Goal: Information Seeking & Learning: Learn about a topic

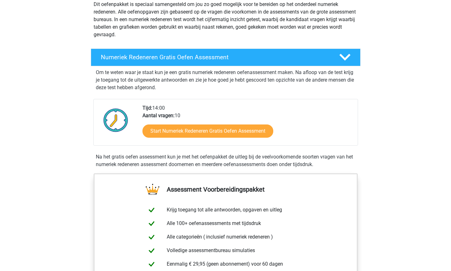
scroll to position [79, 0]
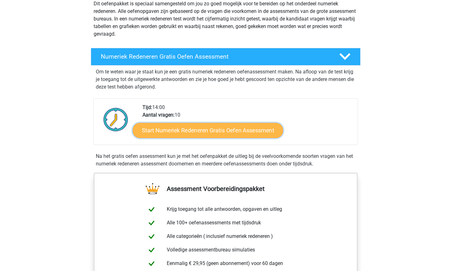
click at [163, 127] on link "Start Numeriek Redeneren Gratis Oefen Assessment" at bounding box center [208, 130] width 150 height 15
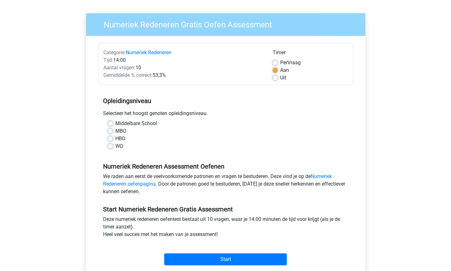
scroll to position [39, 0]
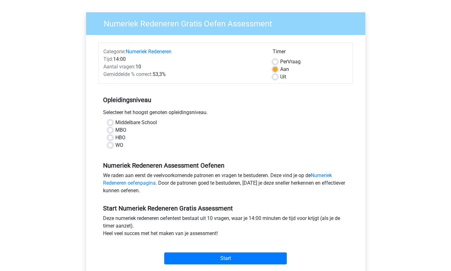
click at [115, 130] on label "MBO" at bounding box center [120, 131] width 11 height 8
click at [110, 130] on input "MBO" at bounding box center [110, 130] width 5 height 6
radio input "true"
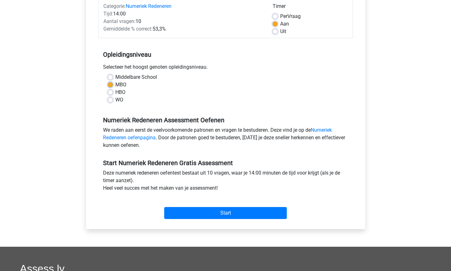
scroll to position [87, 0]
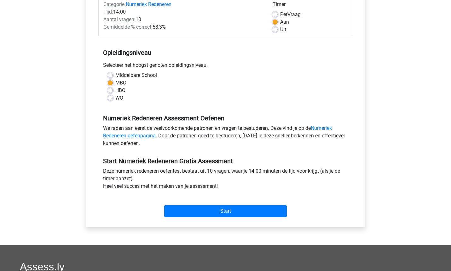
click at [115, 90] on label "HBO" at bounding box center [120, 91] width 10 height 8
click at [111, 90] on input "HBO" at bounding box center [110, 90] width 5 height 6
radio input "true"
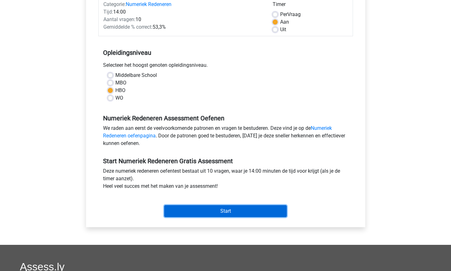
click at [212, 208] on input "Start" at bounding box center [225, 211] width 123 height 12
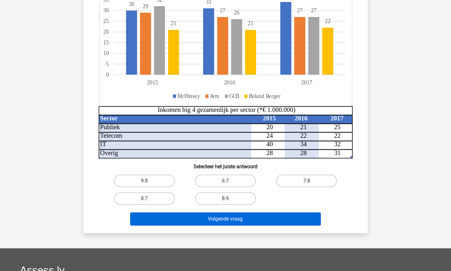
scroll to position [110, 0]
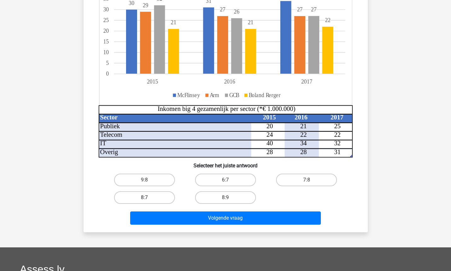
click at [154, 199] on label "8:7" at bounding box center [144, 198] width 61 height 13
click at [149, 199] on input "8:7" at bounding box center [146, 200] width 4 height 4
radio input "true"
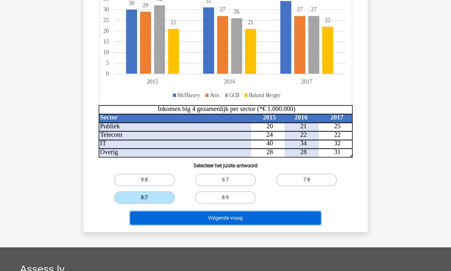
click at [208, 219] on button "Volgende vraag" at bounding box center [225, 218] width 191 height 13
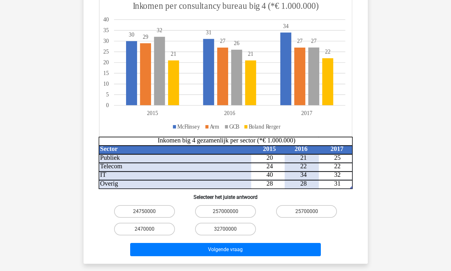
scroll to position [118, 0]
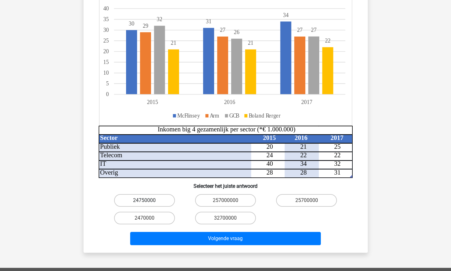
click at [168, 194] on label "24750000" at bounding box center [144, 200] width 61 height 13
click at [149, 201] on input "24750000" at bounding box center [146, 203] width 4 height 4
radio input "true"
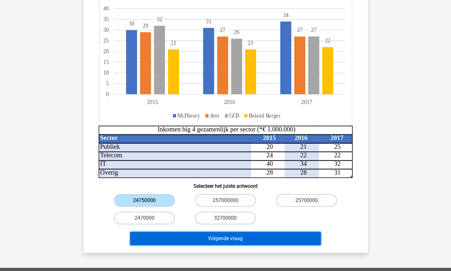
click at [202, 232] on button "Volgende vraag" at bounding box center [225, 238] width 191 height 13
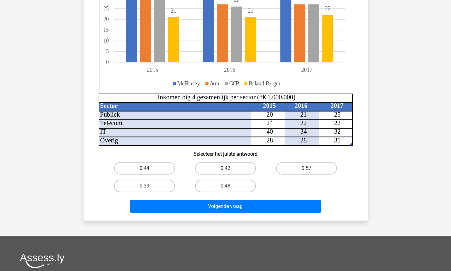
scroll to position [134, 0]
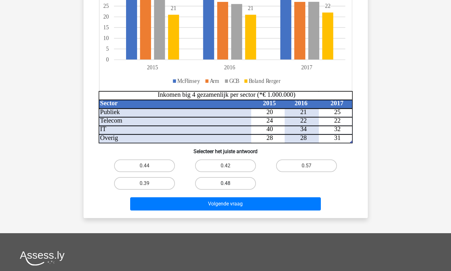
click at [204, 185] on label "0.48" at bounding box center [225, 183] width 61 height 13
click at [226, 185] on input "0.48" at bounding box center [228, 186] width 4 height 4
radio input "true"
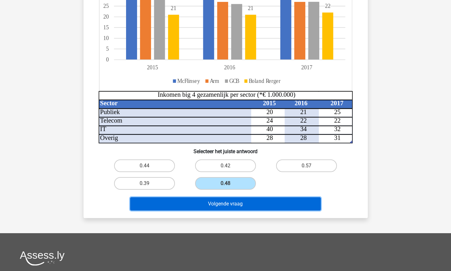
click at [206, 208] on button "Volgende vraag" at bounding box center [225, 203] width 191 height 13
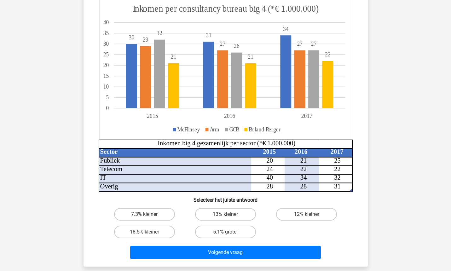
scroll to position [87, 0]
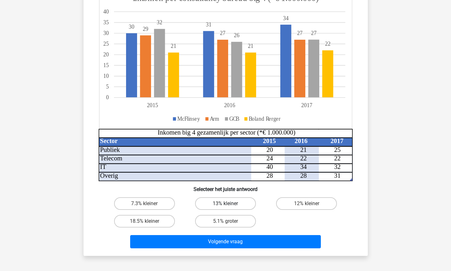
click at [207, 204] on label "13% kleiner" at bounding box center [225, 203] width 61 height 13
click at [226, 204] on input "13% kleiner" at bounding box center [228, 206] width 4 height 4
radio input "true"
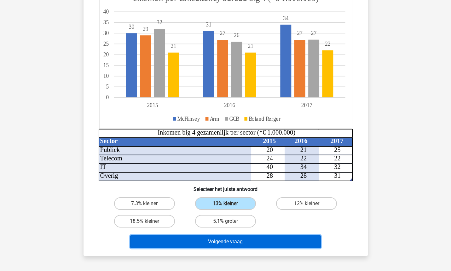
click at [224, 247] on button "Volgende vraag" at bounding box center [225, 241] width 191 height 13
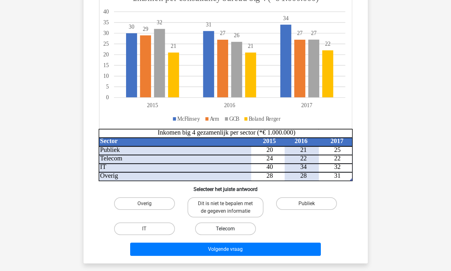
drag, startPoint x: 215, startPoint y: 207, endPoint x: 216, endPoint y: 226, distance: 18.7
click at [214, 208] on label "Dit is niet te bepalen met de gegeven informatie" at bounding box center [226, 207] width 76 height 20
click at [226, 208] on input "Dit is niet te bepalen met de gegeven informatie" at bounding box center [228, 206] width 4 height 4
radio input "true"
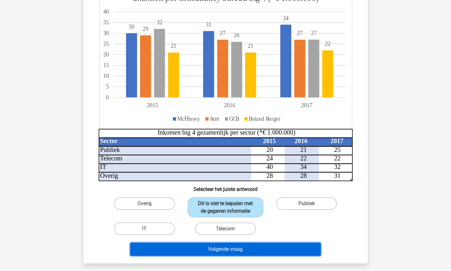
click at [224, 249] on button "Volgende vraag" at bounding box center [225, 249] width 191 height 13
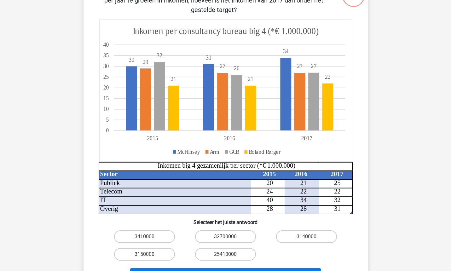
click at [228, 238] on input "32700000" at bounding box center [228, 239] width 4 height 4
radio input "true"
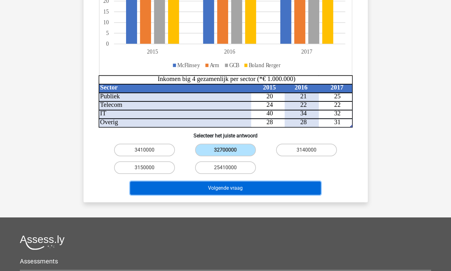
click at [211, 185] on button "Volgende vraag" at bounding box center [225, 188] width 191 height 13
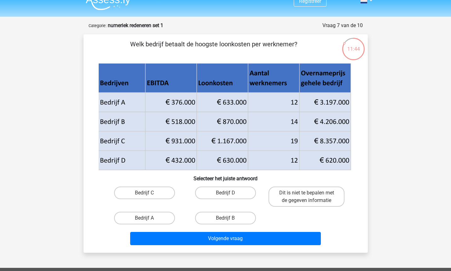
scroll to position [0, 0]
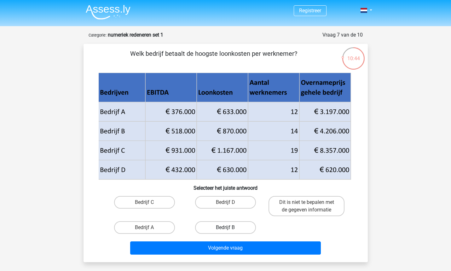
click at [214, 229] on label "Bedrijf B" at bounding box center [225, 227] width 61 height 13
click at [226, 229] on input "Bedrijf B" at bounding box center [228, 230] width 4 height 4
radio input "true"
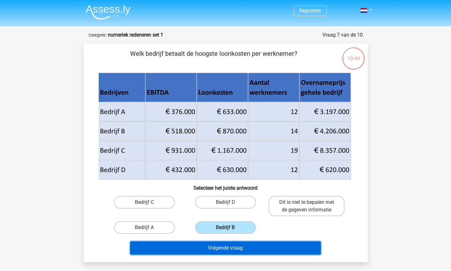
click at [224, 249] on button "Volgende vraag" at bounding box center [225, 248] width 191 height 13
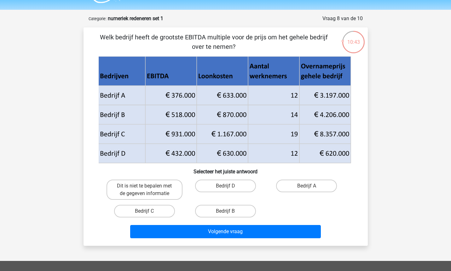
scroll to position [16, 0]
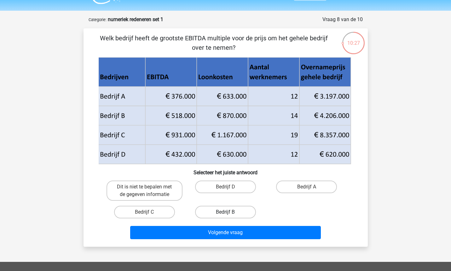
click at [219, 214] on label "Bedrijf B" at bounding box center [225, 212] width 61 height 13
click at [226, 214] on input "Bedrijf B" at bounding box center [228, 214] width 4 height 4
radio input "true"
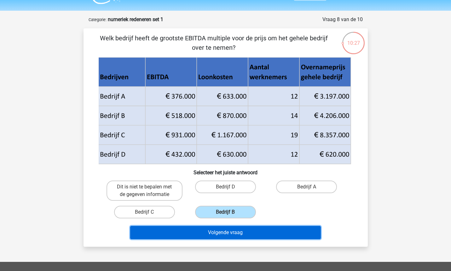
click at [231, 234] on button "Volgende vraag" at bounding box center [225, 232] width 191 height 13
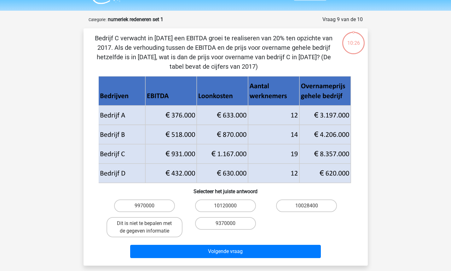
scroll to position [32, 0]
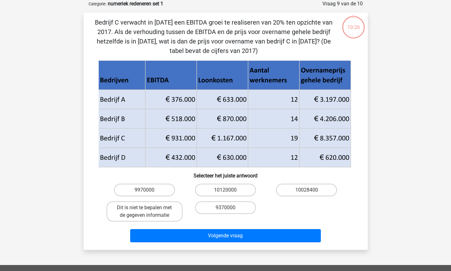
click at [226, 211] on input "9370000" at bounding box center [228, 210] width 4 height 4
radio input "true"
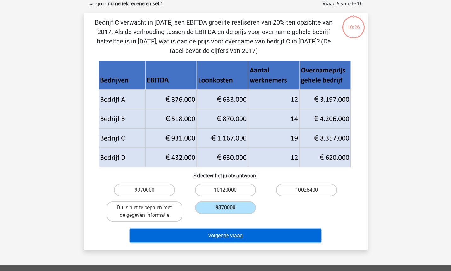
click at [227, 233] on button "Volgende vraag" at bounding box center [225, 235] width 191 height 13
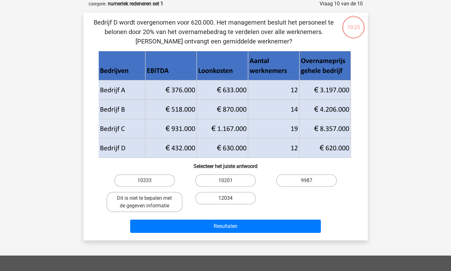
click at [221, 200] on label "12034" at bounding box center [225, 198] width 61 height 13
click at [226, 200] on input "12034" at bounding box center [228, 200] width 4 height 4
radio input "true"
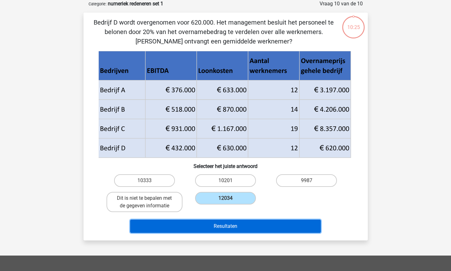
click at [216, 224] on button "Resultaten" at bounding box center [225, 226] width 191 height 13
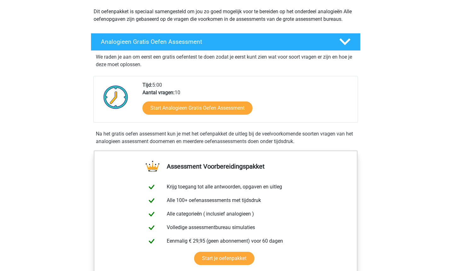
scroll to position [79, 0]
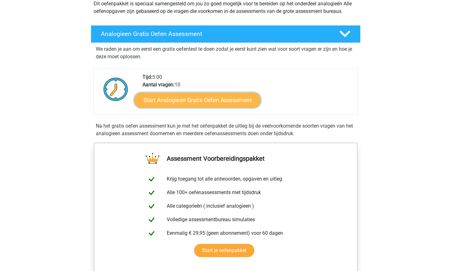
click at [155, 103] on link "Start Analogieen Gratis Oefen Assessment" at bounding box center [197, 99] width 127 height 15
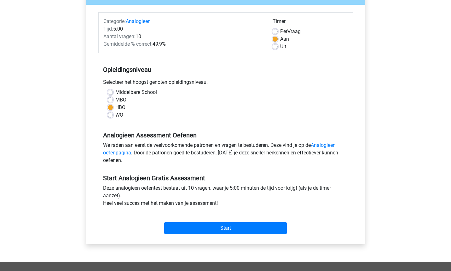
scroll to position [71, 0]
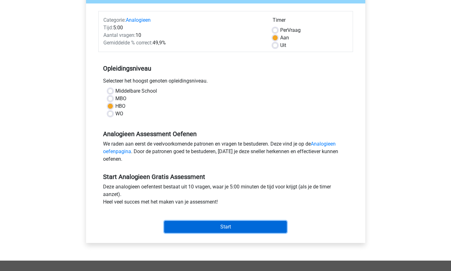
click at [208, 224] on input "Start" at bounding box center [225, 227] width 123 height 12
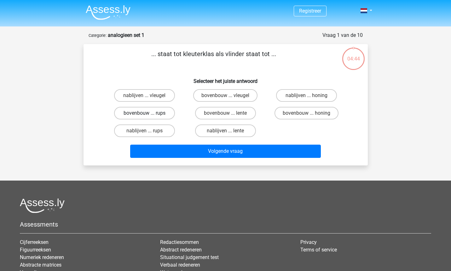
click at [127, 115] on label "bovenbouw ... rups" at bounding box center [144, 113] width 61 height 13
click at [144, 115] on input "bovenbouw ... rups" at bounding box center [146, 115] width 4 height 4
radio input "true"
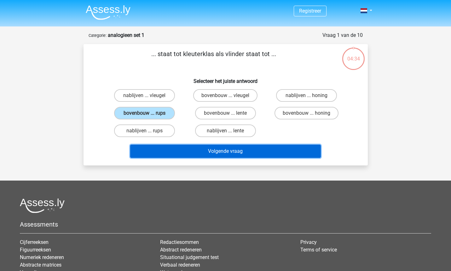
click at [166, 146] on button "Volgende vraag" at bounding box center [225, 151] width 191 height 13
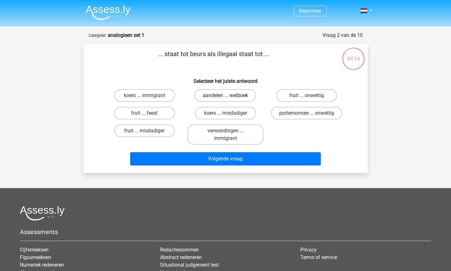
click at [214, 96] on label "aandelen ... wetboek" at bounding box center [226, 95] width 62 height 13
click at [226, 96] on input "aandelen ... wetboek" at bounding box center [228, 98] width 4 height 4
radio input "true"
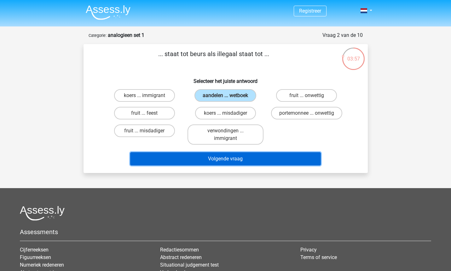
click at [225, 158] on button "Volgende vraag" at bounding box center [225, 158] width 191 height 13
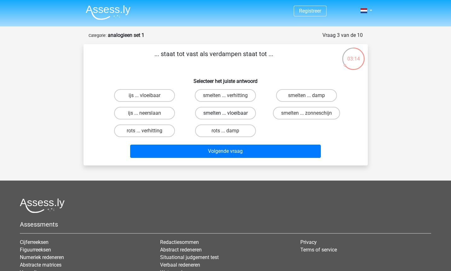
click at [216, 114] on label "smelten ... vloeibaar" at bounding box center [225, 113] width 61 height 13
click at [226, 114] on input "smelten ... vloeibaar" at bounding box center [228, 115] width 4 height 4
radio input "true"
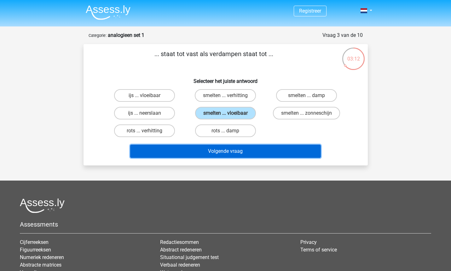
click at [228, 153] on button "Volgende vraag" at bounding box center [225, 151] width 191 height 13
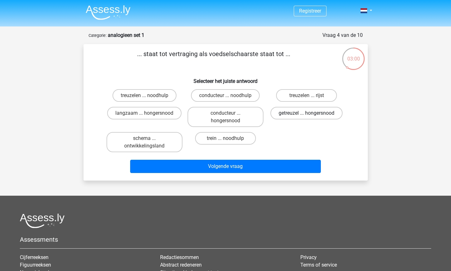
click at [287, 116] on label "getreuzel ... hongersnood" at bounding box center [307, 113] width 72 height 13
click at [307, 116] on input "getreuzel ... hongersnood" at bounding box center [309, 115] width 4 height 4
radio input "true"
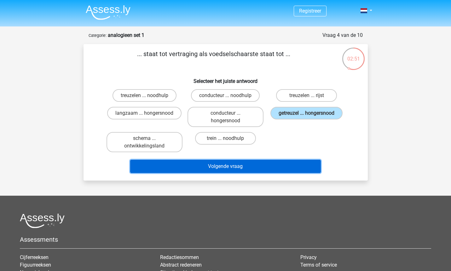
click at [240, 167] on button "Volgende vraag" at bounding box center [225, 166] width 191 height 13
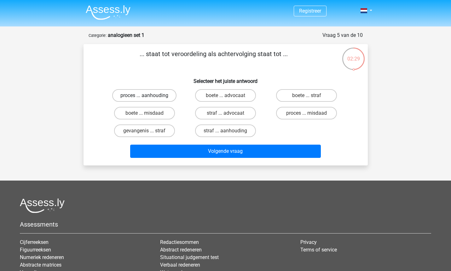
click at [138, 99] on label "proces ... aanhouding" at bounding box center [144, 95] width 64 height 13
click at [144, 99] on input "proces ... aanhouding" at bounding box center [146, 98] width 4 height 4
radio input "true"
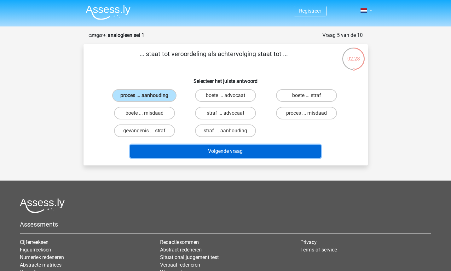
click at [202, 150] on button "Volgende vraag" at bounding box center [225, 151] width 191 height 13
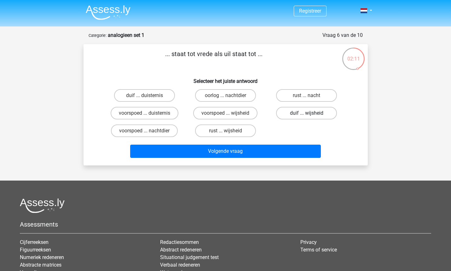
click at [287, 114] on label "duif ... wijsheid" at bounding box center [306, 113] width 61 height 13
click at [307, 114] on input "duif ... wijsheid" at bounding box center [309, 115] width 4 height 4
radio input "true"
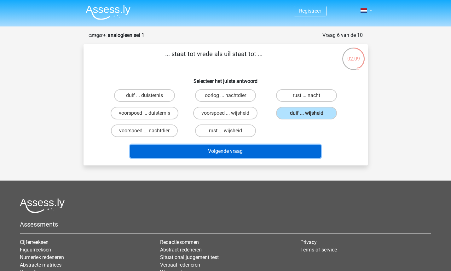
click at [251, 150] on button "Volgende vraag" at bounding box center [225, 151] width 191 height 13
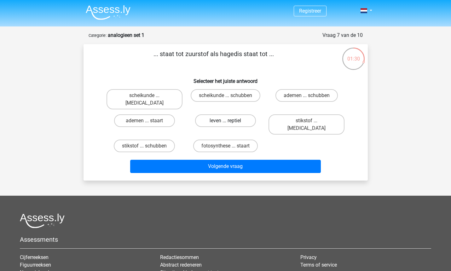
click at [238, 115] on label "leven ... reptiel" at bounding box center [225, 121] width 61 height 13
click at [230, 121] on input "leven ... reptiel" at bounding box center [228, 123] width 4 height 4
radio input "true"
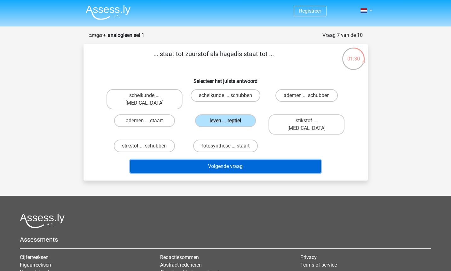
click at [260, 160] on button "Volgende vraag" at bounding box center [225, 166] width 191 height 13
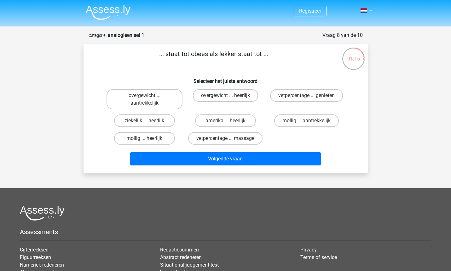
click at [230, 94] on label "overgewicht ... heerlijk" at bounding box center [225, 95] width 65 height 13
click at [230, 96] on input "overgewicht ... heerlijk" at bounding box center [228, 98] width 4 height 4
radio input "true"
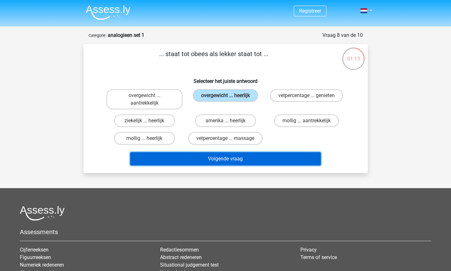
click at [228, 160] on button "Volgende vraag" at bounding box center [225, 158] width 191 height 13
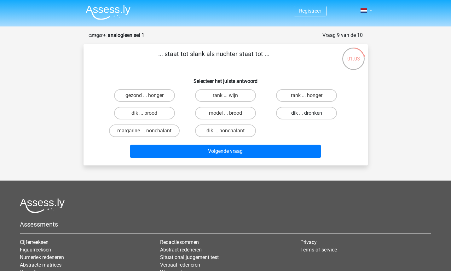
click at [297, 117] on label "dik ... dronken" at bounding box center [306, 113] width 61 height 13
click at [307, 117] on input "dik ... dronken" at bounding box center [309, 115] width 4 height 4
radio input "true"
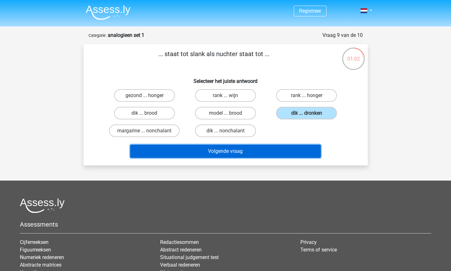
click at [250, 151] on button "Volgende vraag" at bounding box center [225, 151] width 191 height 13
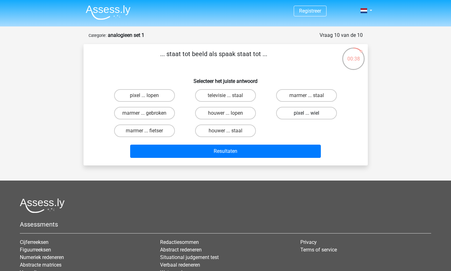
click at [283, 114] on label "pixel ... wiel" at bounding box center [306, 113] width 61 height 13
click at [307, 114] on input "pixel ... wiel" at bounding box center [309, 115] width 4 height 4
radio input "true"
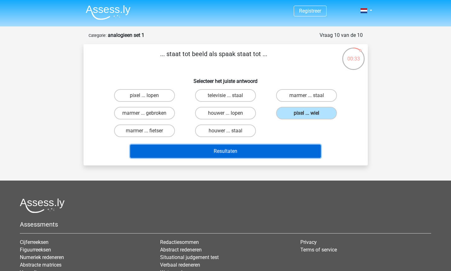
click at [261, 146] on button "Resultaten" at bounding box center [225, 151] width 191 height 13
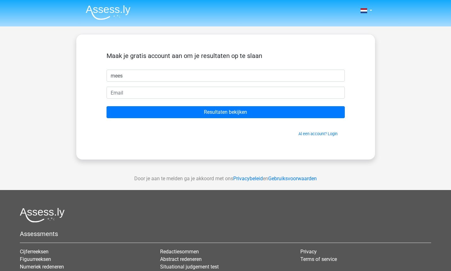
type input "mees"
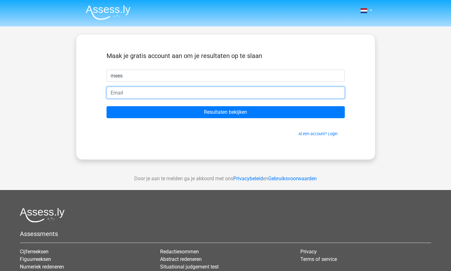
click at [170, 91] on input "email" at bounding box center [226, 93] width 239 height 12
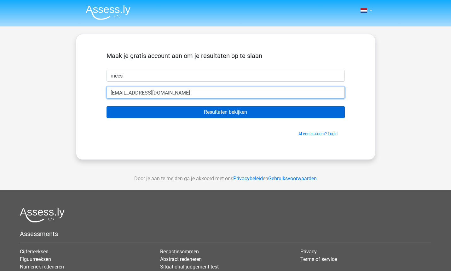
type input "[EMAIL_ADDRESS][DOMAIN_NAME]"
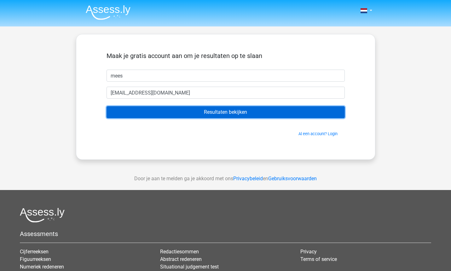
click at [177, 108] on input "Resultaten bekijken" at bounding box center [226, 112] width 239 height 12
